Goal: Find specific page/section: Find specific page/section

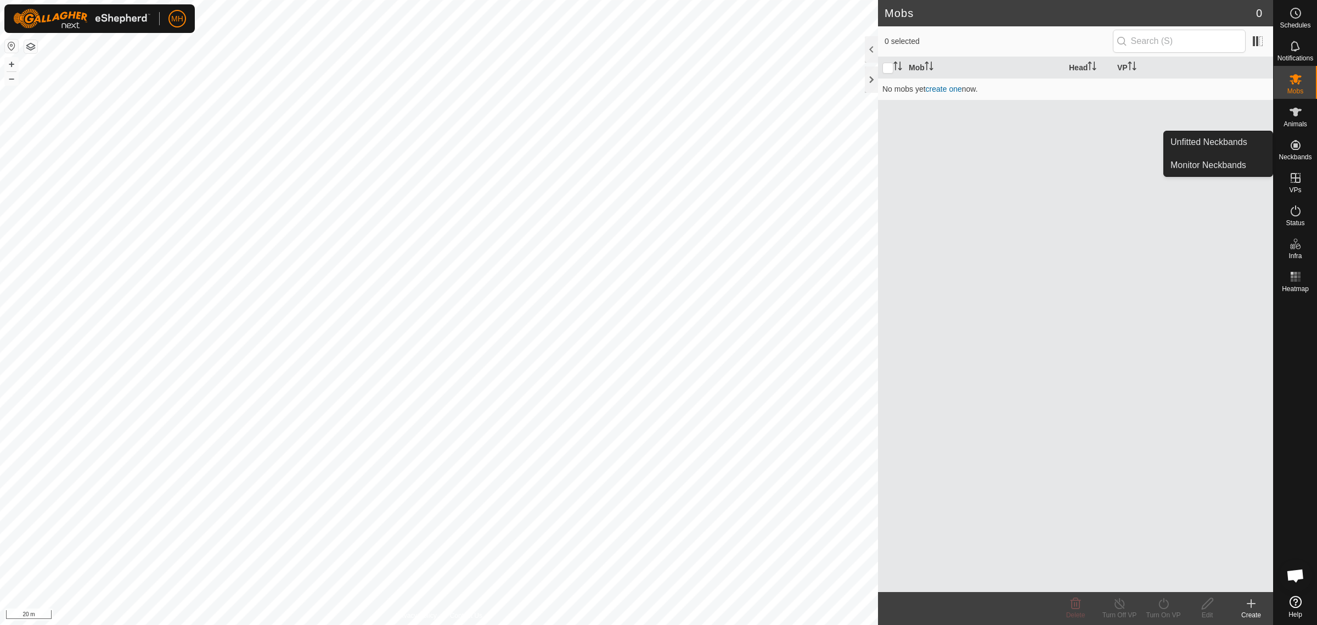
click at [1299, 151] on icon at bounding box center [1295, 144] width 13 height 13
click at [1239, 141] on link "Unfitted Neckbands" at bounding box center [1218, 142] width 109 height 22
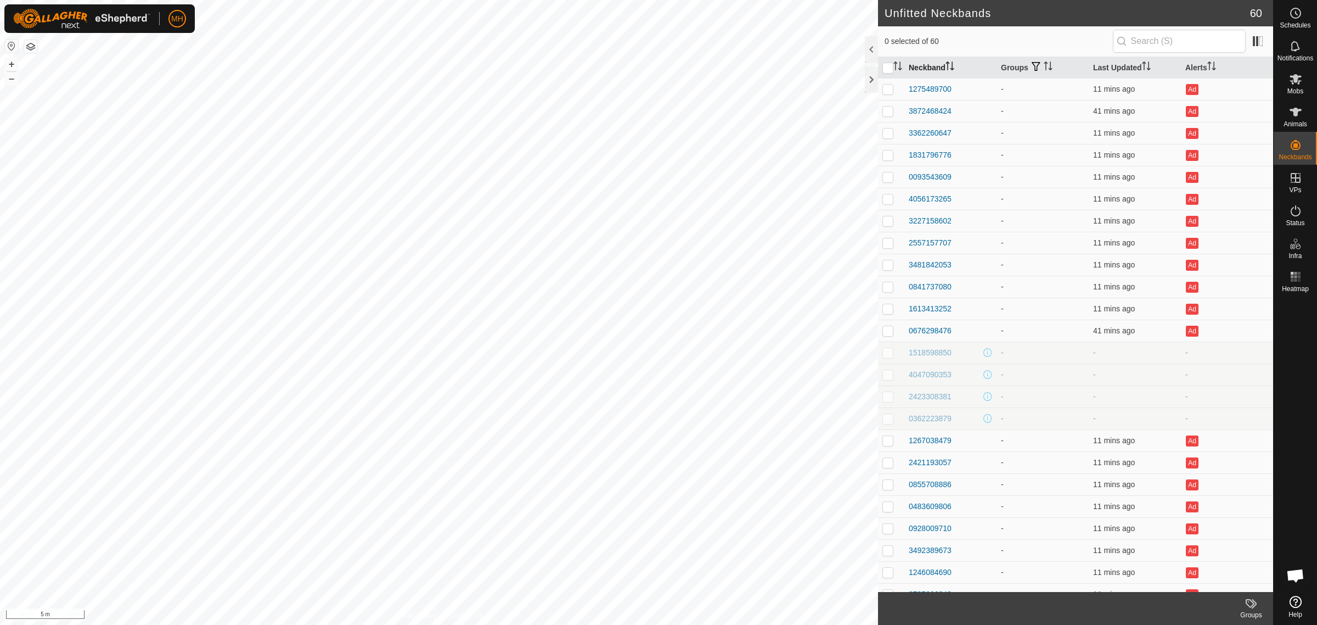
click at [932, 65] on th "Neckband" at bounding box center [951, 67] width 92 height 21
click at [935, 65] on th "Neckband" at bounding box center [951, 67] width 92 height 21
click at [1104, 66] on th "Last Updated" at bounding box center [1135, 67] width 92 height 21
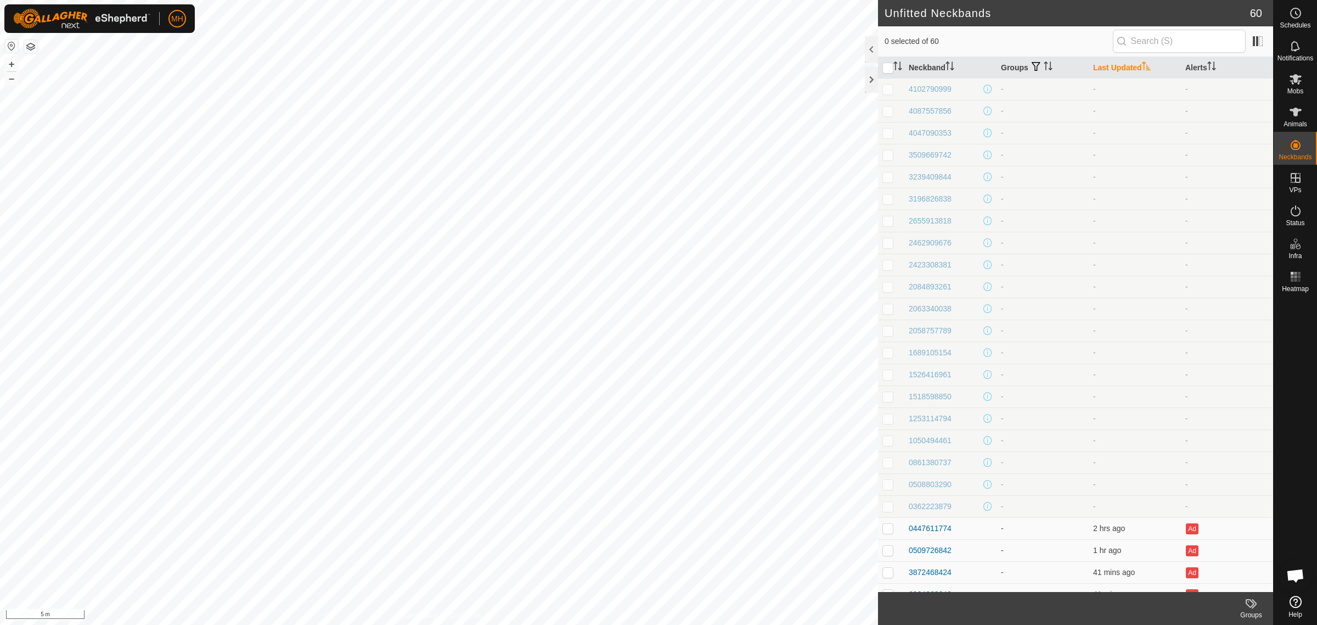
click at [1104, 66] on th "Last Updated" at bounding box center [1135, 67] width 92 height 21
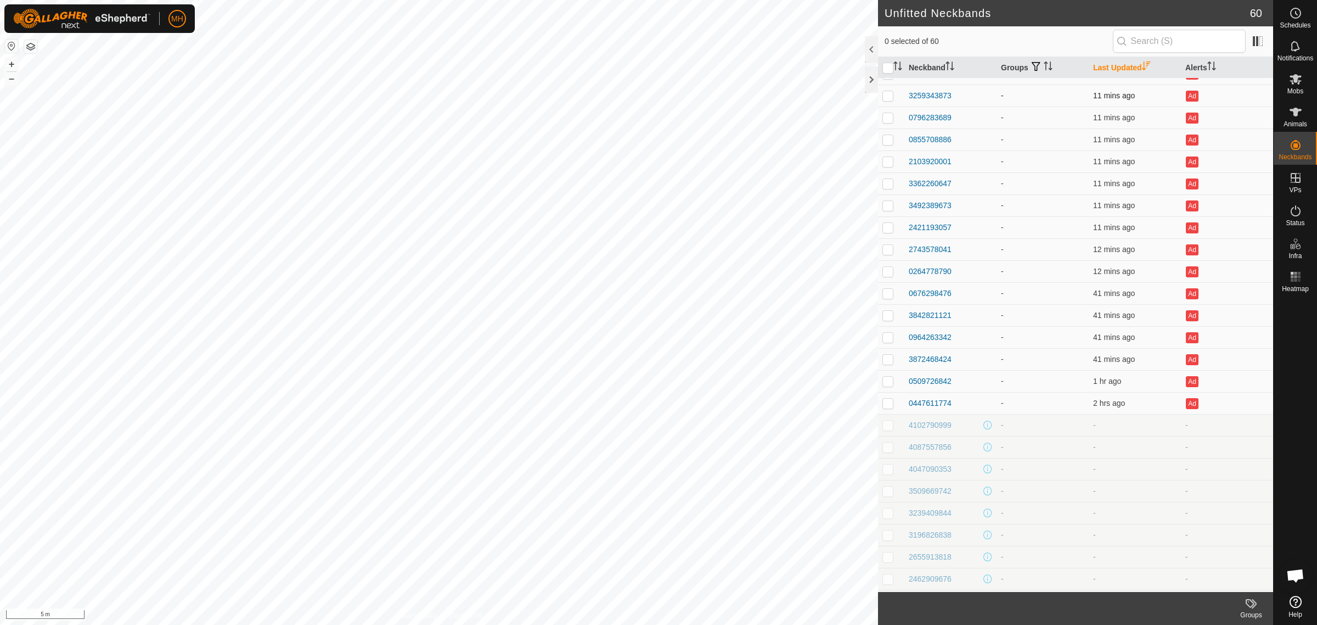
scroll to position [549, 0]
click at [926, 394] on div "0447611774" at bounding box center [930, 397] width 43 height 12
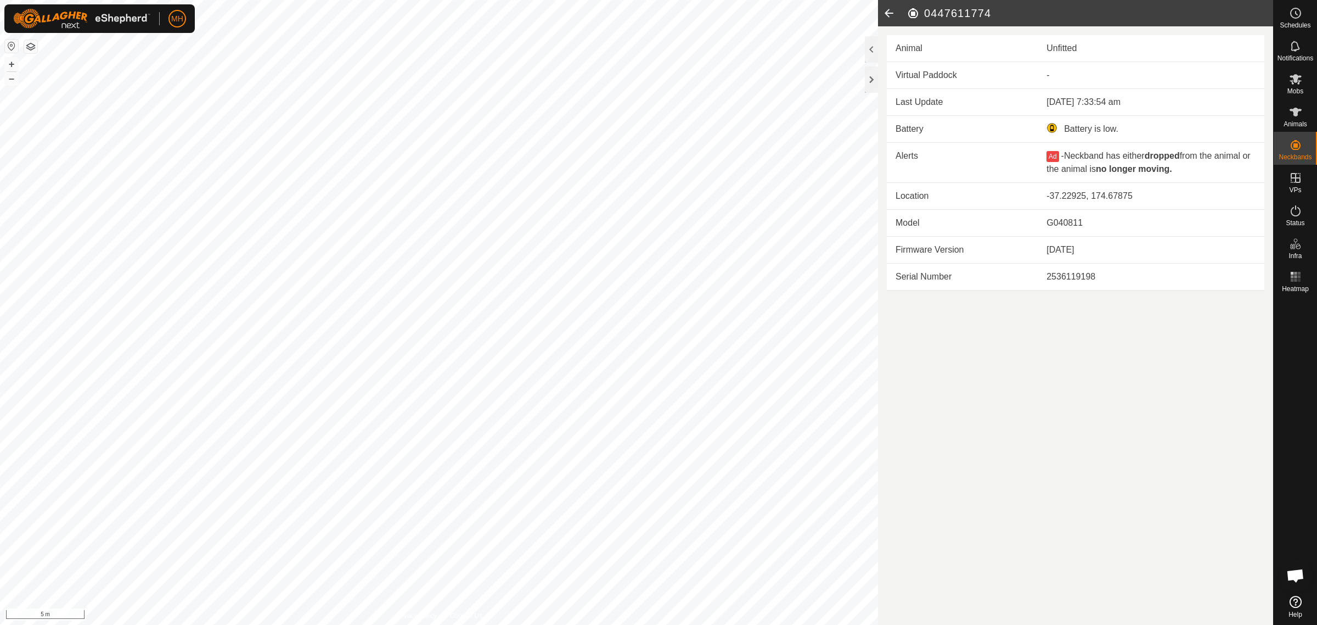
click at [887, 12] on icon at bounding box center [889, 13] width 22 height 26
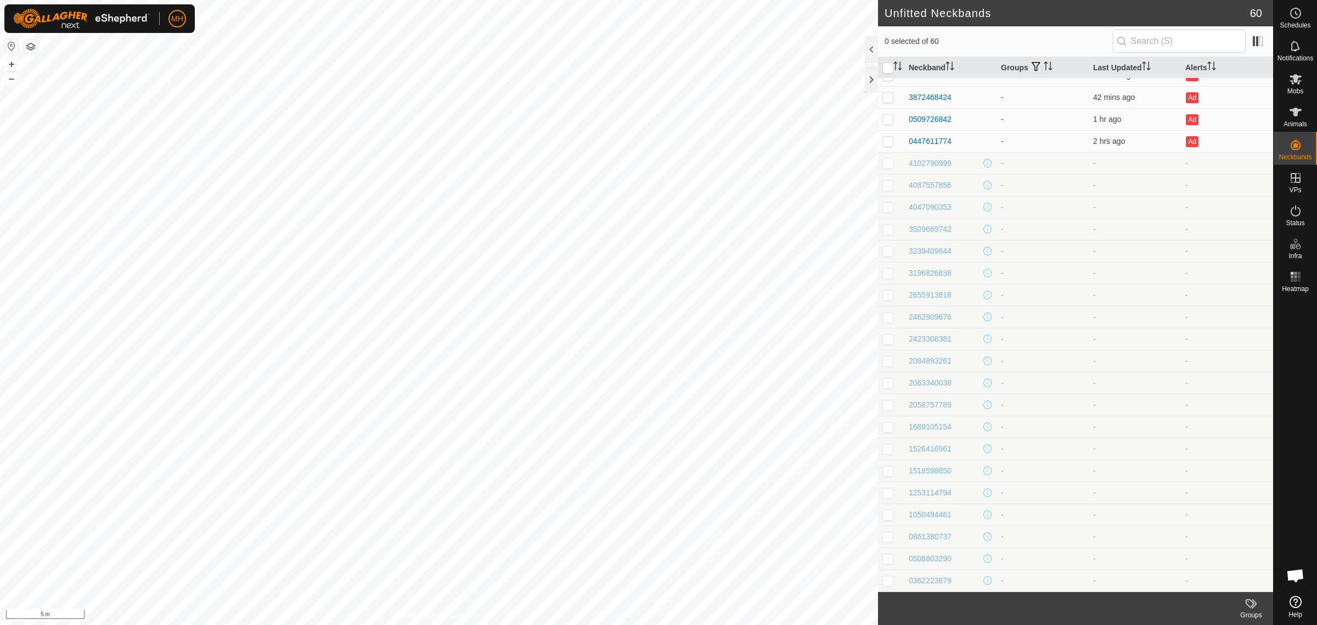
scroll to position [530, 0]
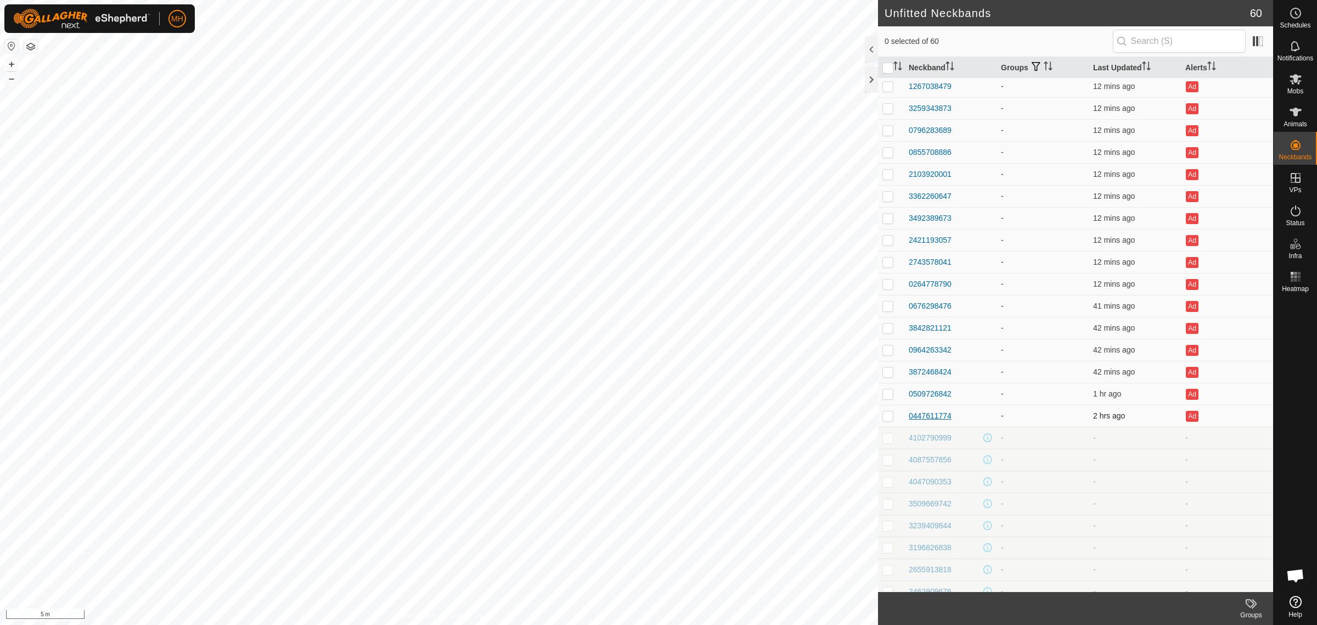
click at [937, 415] on div "0447611774" at bounding box center [930, 416] width 43 height 12
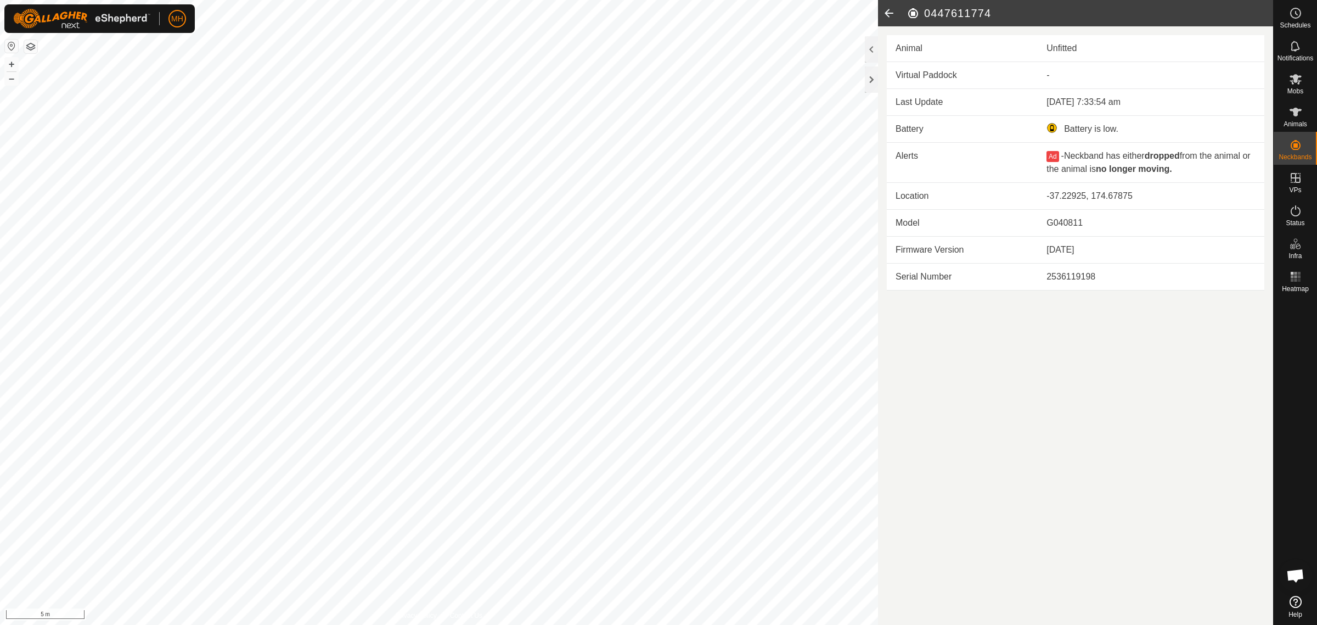
click at [890, 12] on icon at bounding box center [889, 13] width 22 height 26
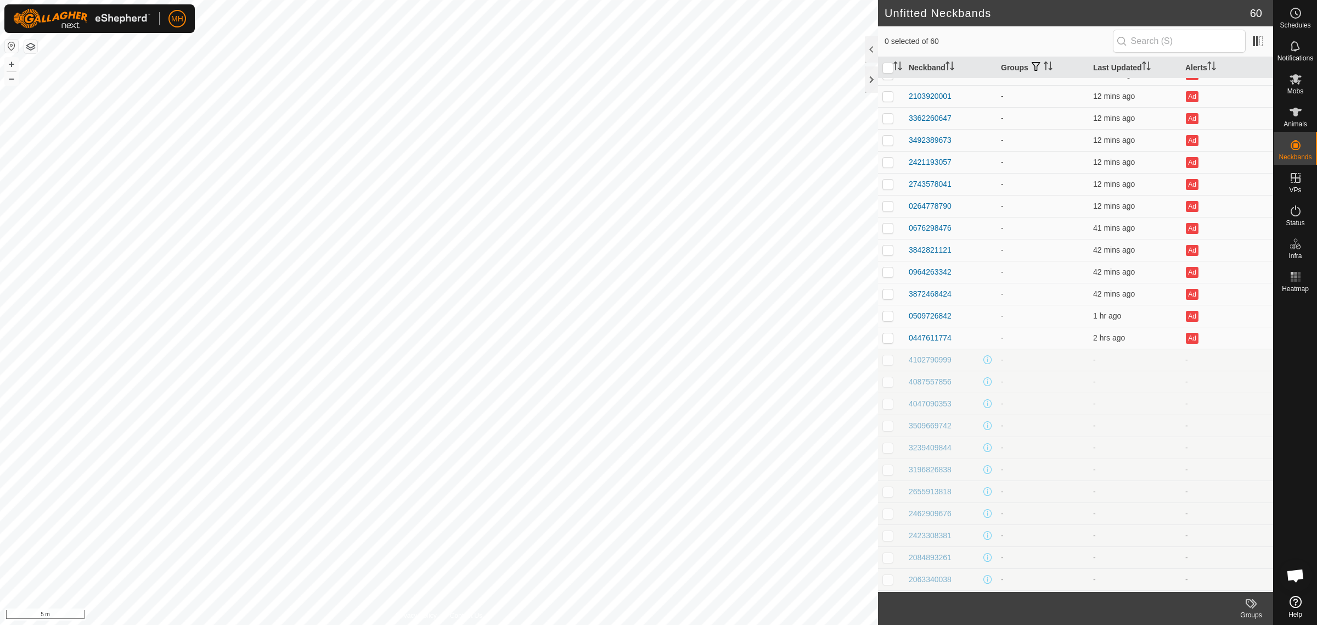
scroll to position [686, 0]
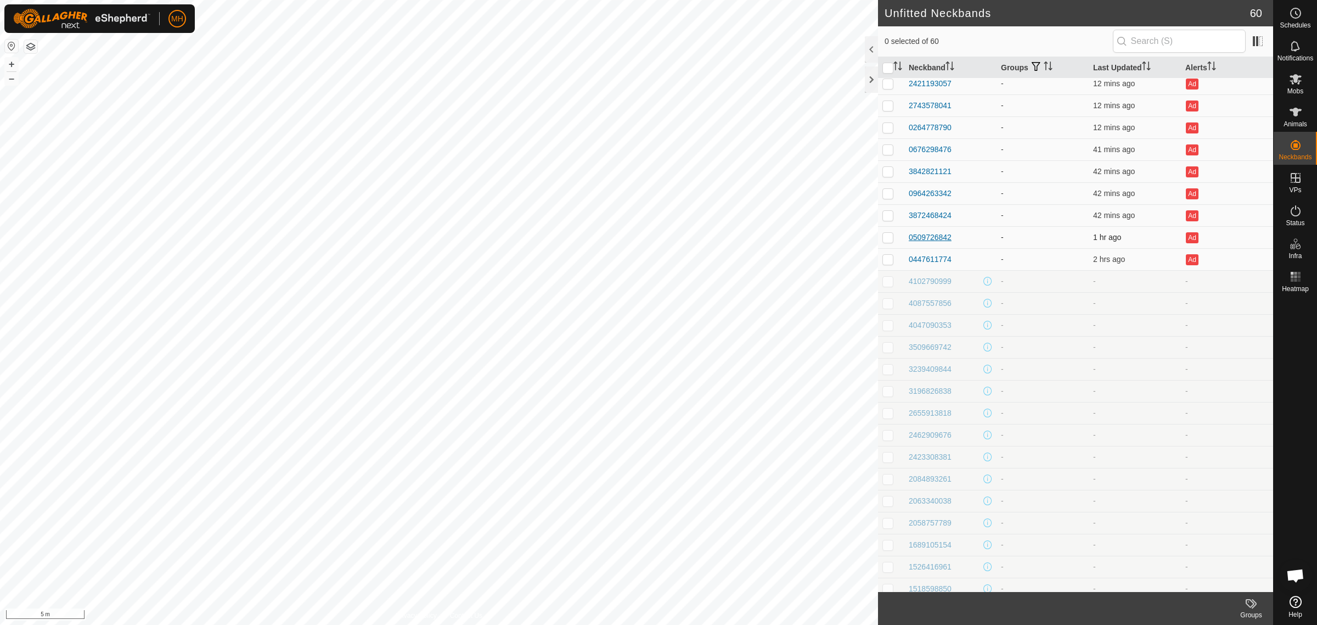
click at [937, 237] on div "0509726842" at bounding box center [930, 238] width 43 height 12
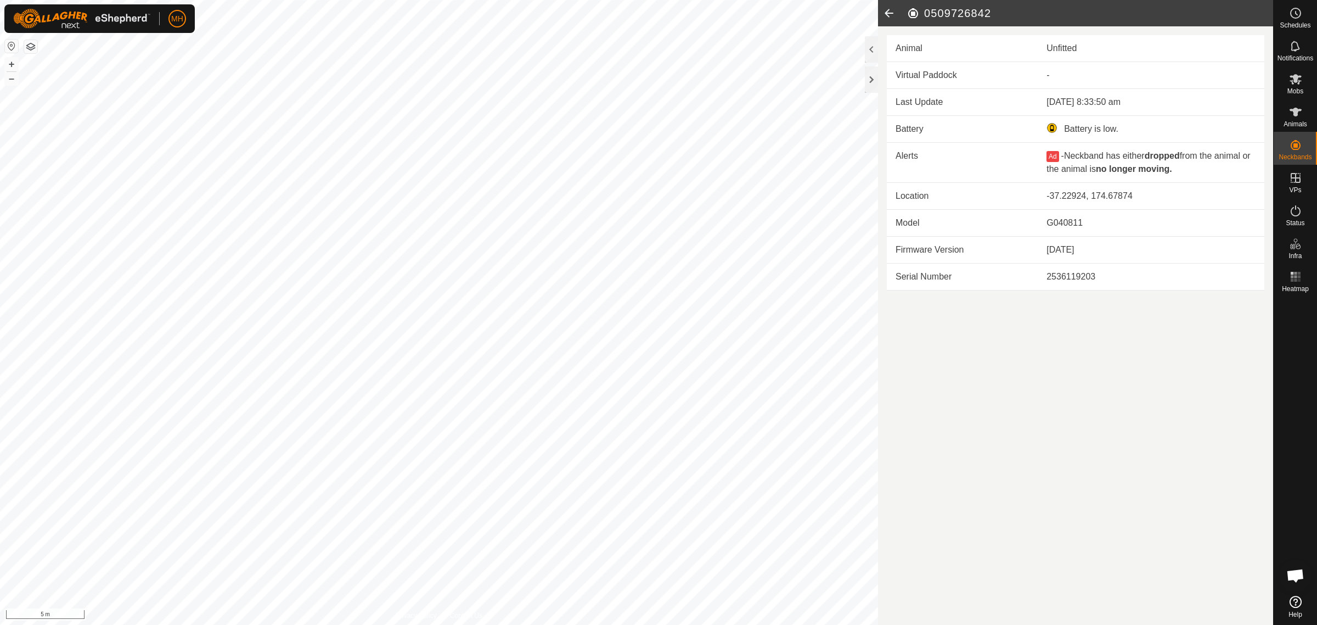
click at [889, 4] on icon at bounding box center [889, 13] width 22 height 26
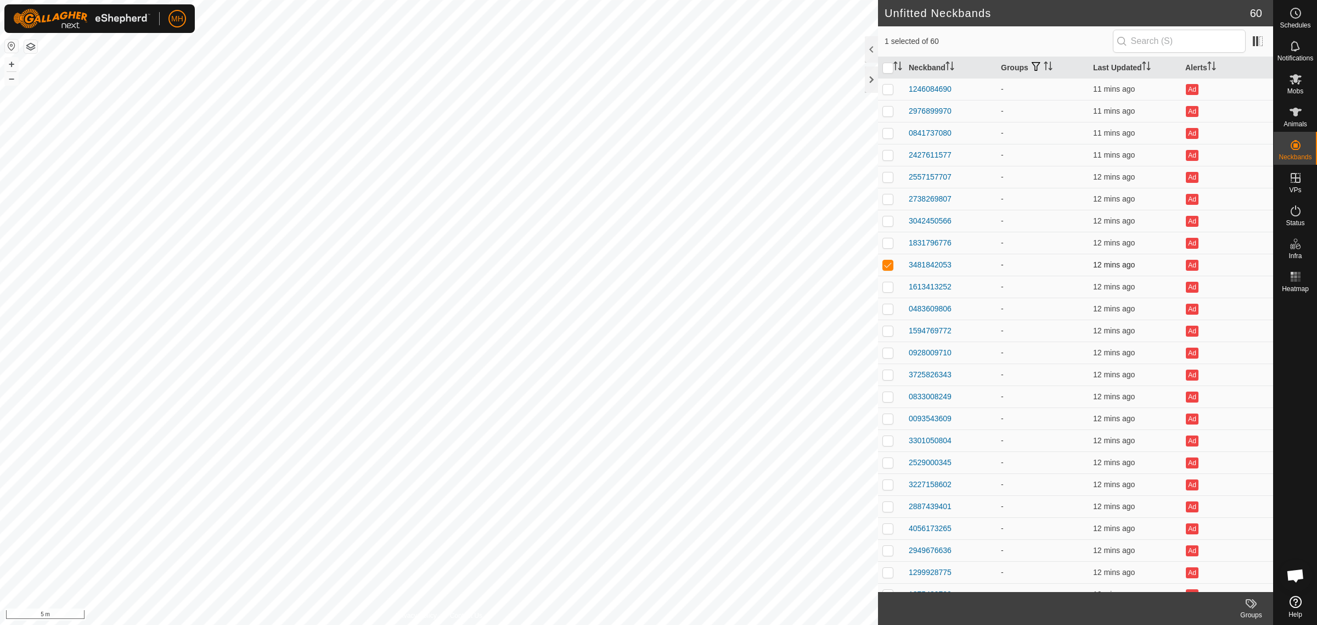
click at [885, 264] on p-checkbox at bounding box center [888, 264] width 11 height 9
checkbox input "false"
